Goal: Task Accomplishment & Management: Use online tool/utility

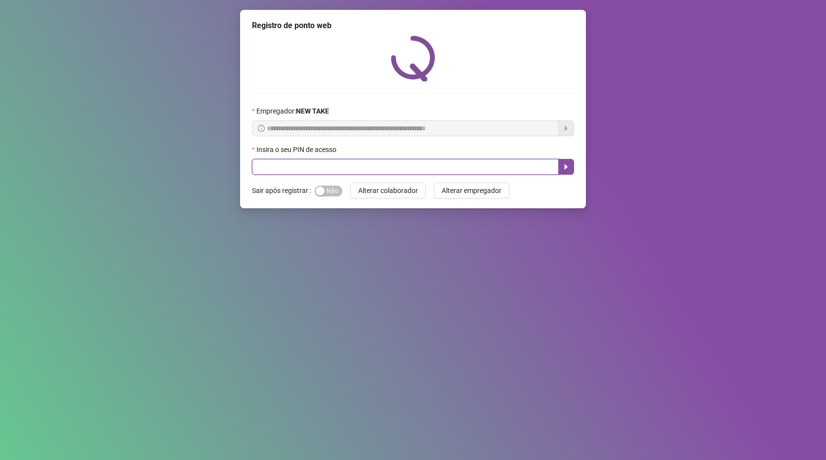
click at [327, 165] on input "text" at bounding box center [405, 167] width 307 height 16
type input "*****"
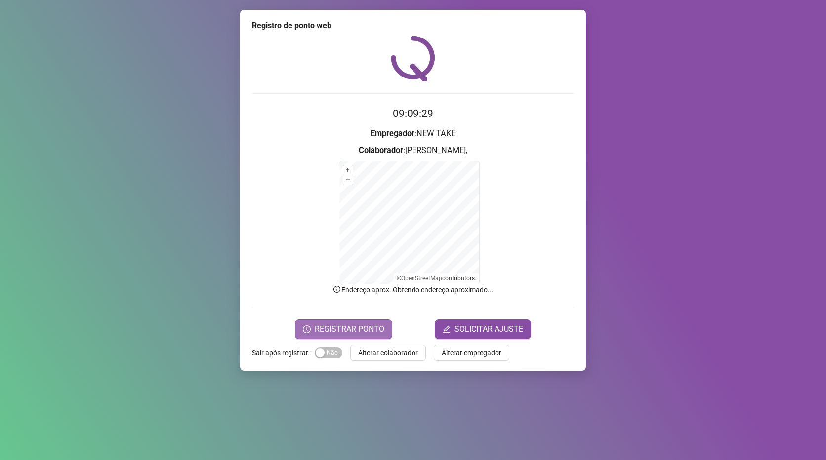
click at [345, 324] on span "REGISTRAR PONTO" at bounding box center [350, 330] width 70 height 12
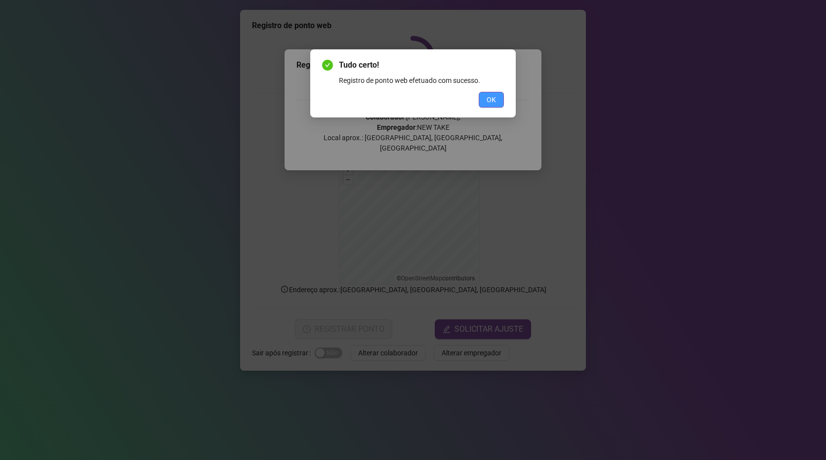
click at [492, 97] on span "OK" at bounding box center [491, 99] width 9 height 11
